Goal: Find specific page/section: Find specific page/section

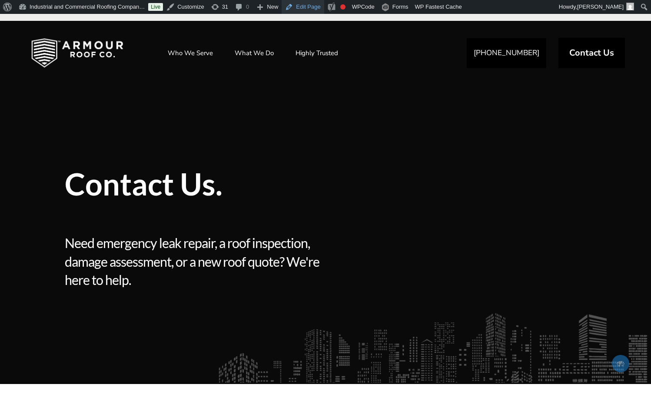
click at [310, 6] on link "Edit Page" at bounding box center [303, 7] width 42 height 14
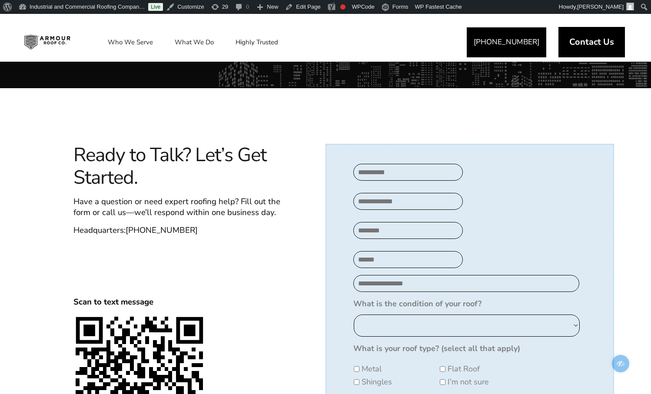
scroll to position [295, 0]
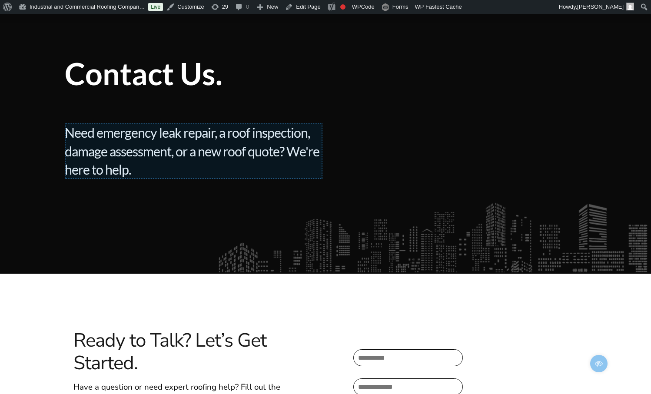
scroll to position [0, 0]
